Goal: Task Accomplishment & Management: Manage account settings

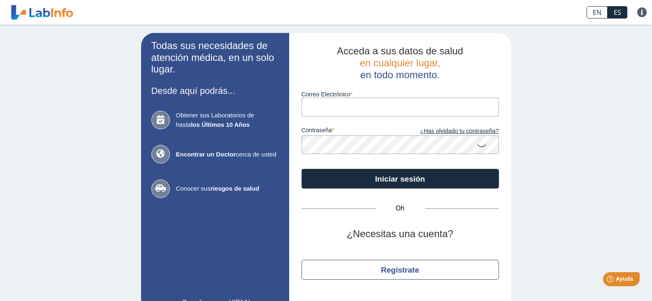
click at [416, 106] on input "Correo Electrónico" at bounding box center [401, 107] width 198 height 19
type input "[EMAIL_ADDRESS][DOMAIN_NAME]"
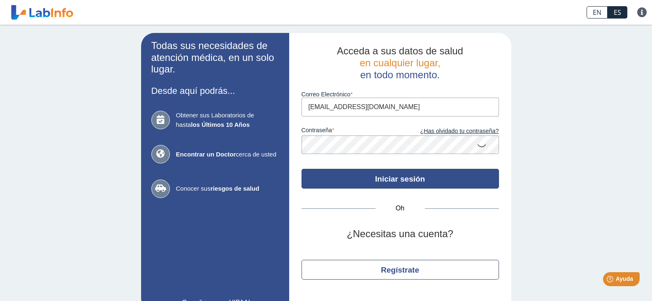
click at [409, 176] on font "Iniciar sesión" at bounding box center [400, 179] width 50 height 9
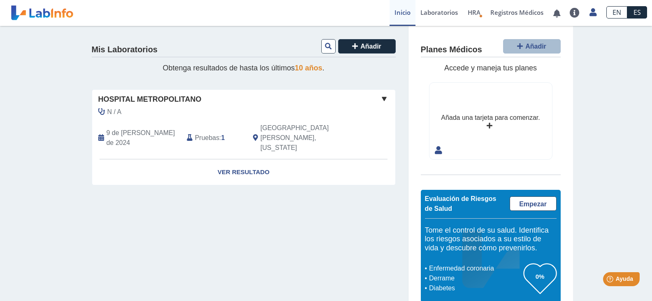
click at [382, 99] on span at bounding box center [384, 99] width 10 height 10
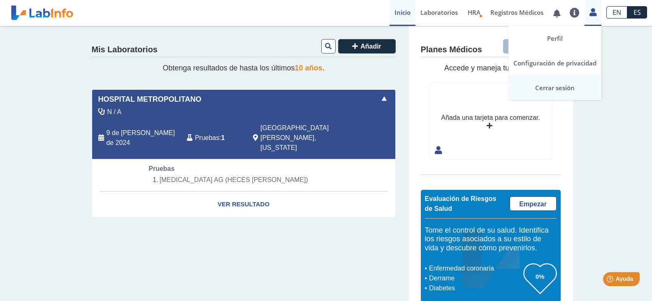
click at [558, 88] on font "Cerrar sesión" at bounding box center [555, 88] width 40 height 8
